Goal: Browse casually: Explore the website without a specific task or goal

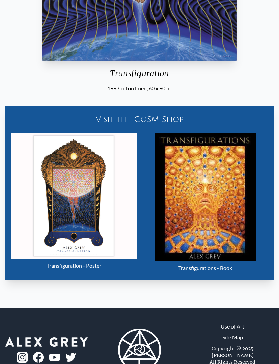
scroll to position [281, 0]
click at [202, 174] on img "105 / 133" at bounding box center [205, 197] width 101 height 129
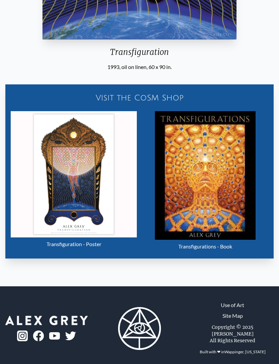
click at [57, 202] on img "105 / 133" at bounding box center [74, 174] width 126 height 126
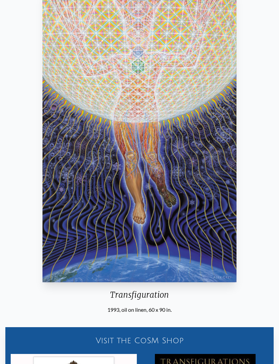
scroll to position [57, 0]
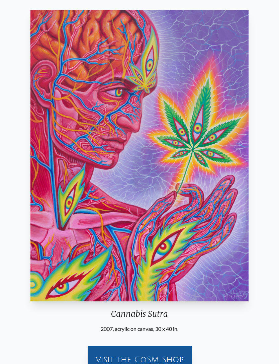
scroll to position [31, 0]
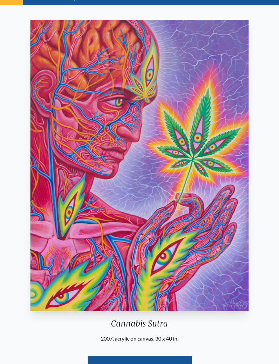
click at [71, 311] on img "7 / 31" at bounding box center [139, 166] width 219 height 292
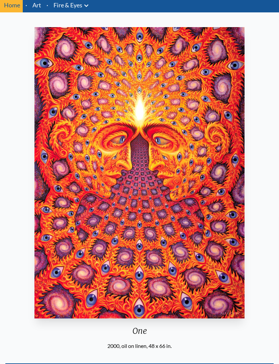
scroll to position [24, 0]
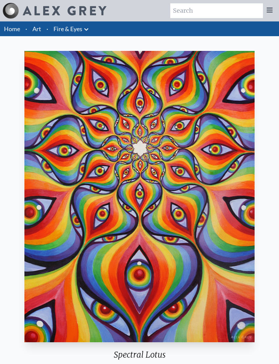
scroll to position [45, 0]
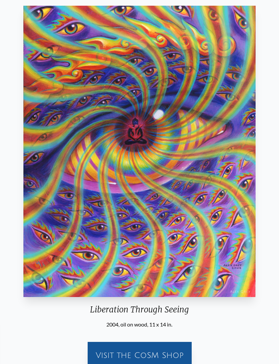
scroll to position [53, 0]
